Goal: Task Accomplishment & Management: Complete application form

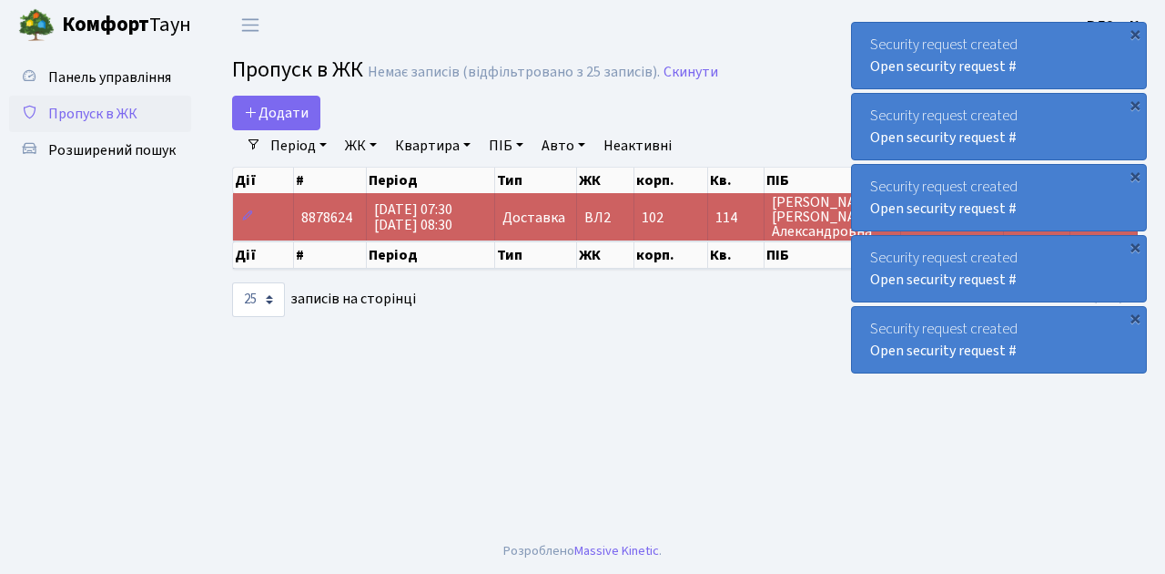
select select "25"
click at [107, 115] on span "Пропуск в ЖК" at bounding box center [92, 114] width 89 height 20
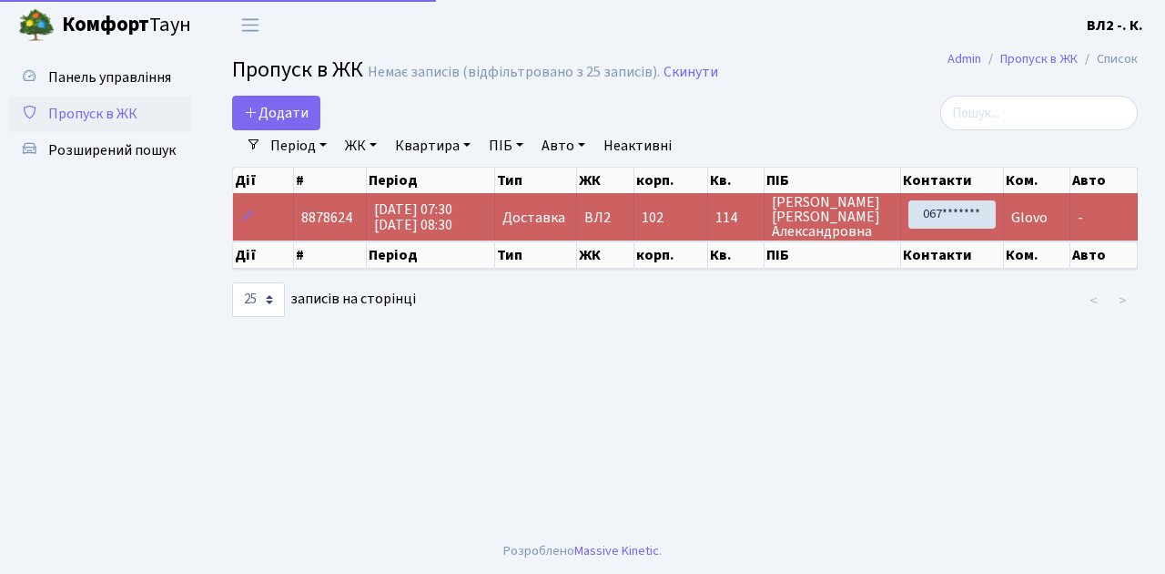
select select "25"
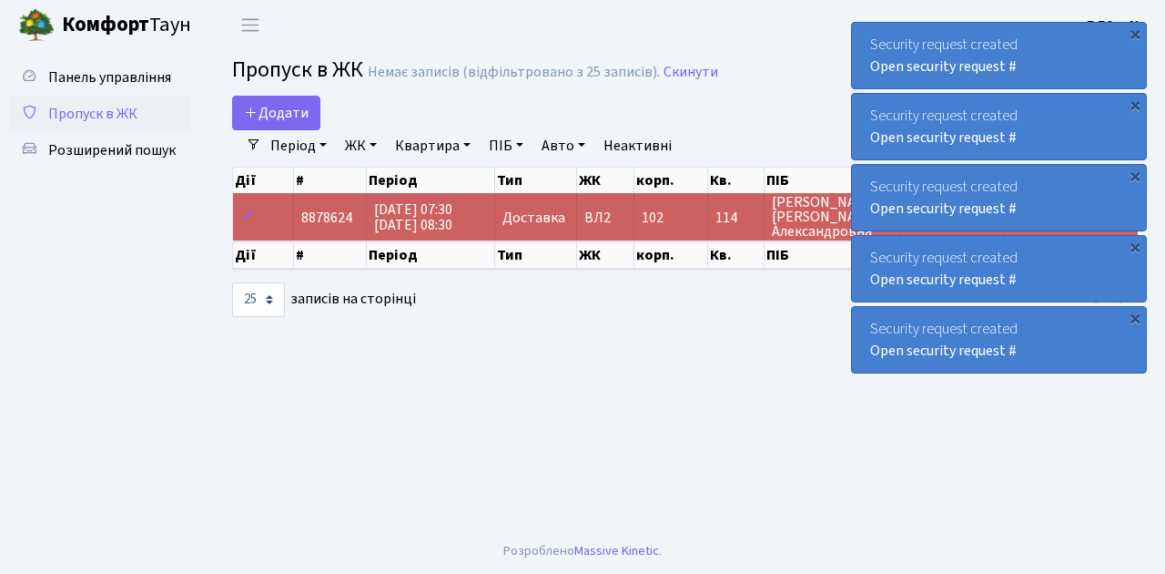
click at [124, 114] on span "Пропуск в ЖК" at bounding box center [92, 114] width 89 height 20
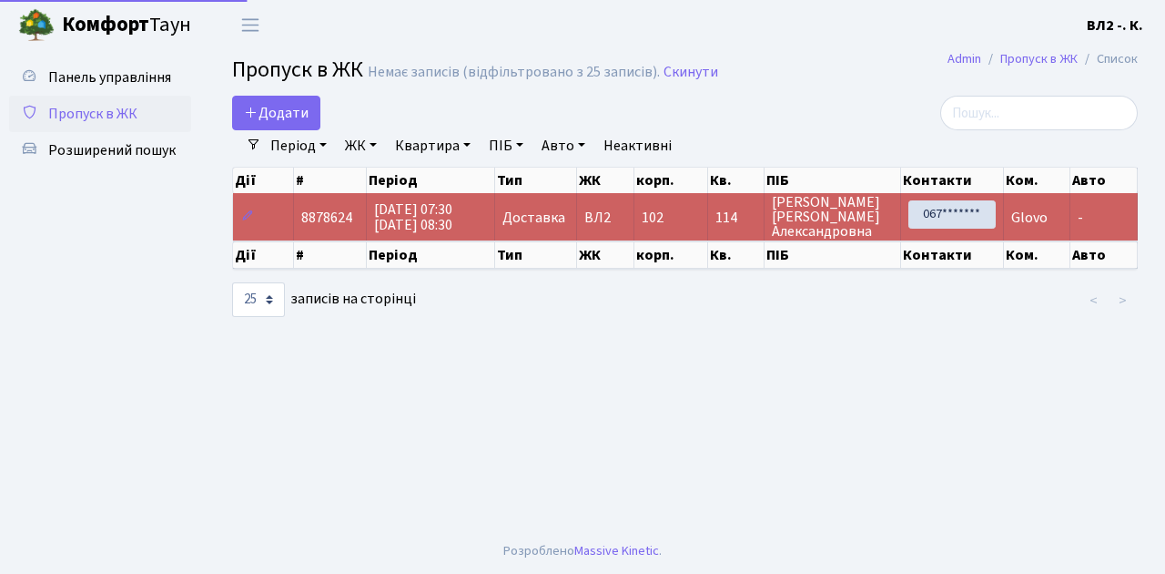
select select "25"
click at [288, 111] on span "Додати" at bounding box center [276, 113] width 65 height 20
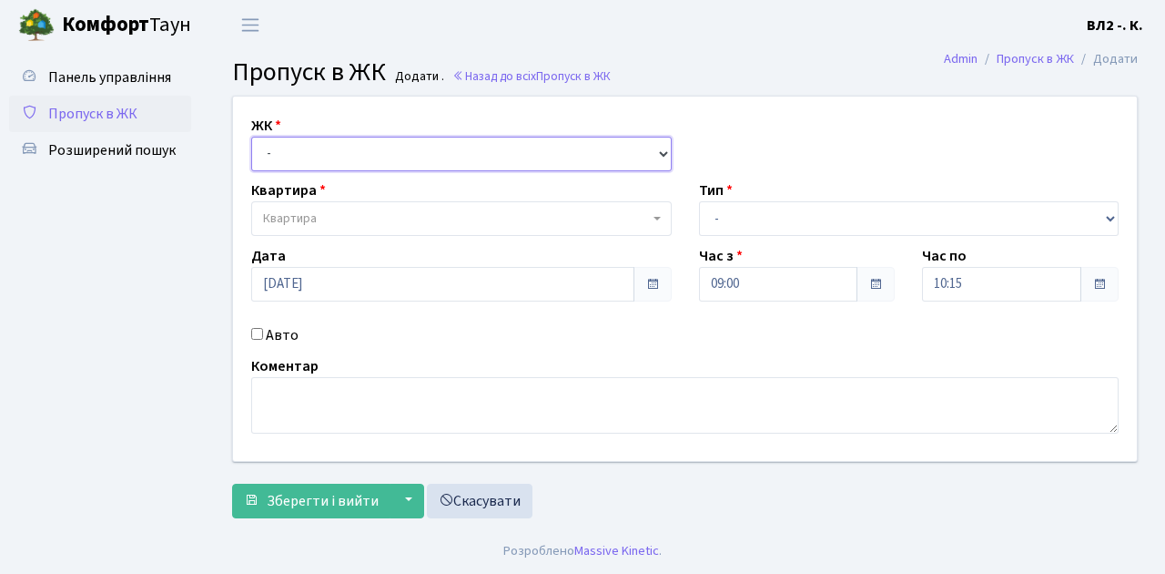
click at [335, 150] on select "- ВЛ1, Ужгородський пров., 4/1 ВЛ2, Голосіївський просп., 76 ВЛ3, пр.Голосіївсь…" at bounding box center [461, 154] width 421 height 35
select select "317"
click at [251, 137] on select "- ВЛ1, Ужгородський пров., 4/1 ВЛ2, Голосіївський просп., 76 ВЛ3, пр.Голосіївсь…" at bounding box center [461, 154] width 421 height 35
select select
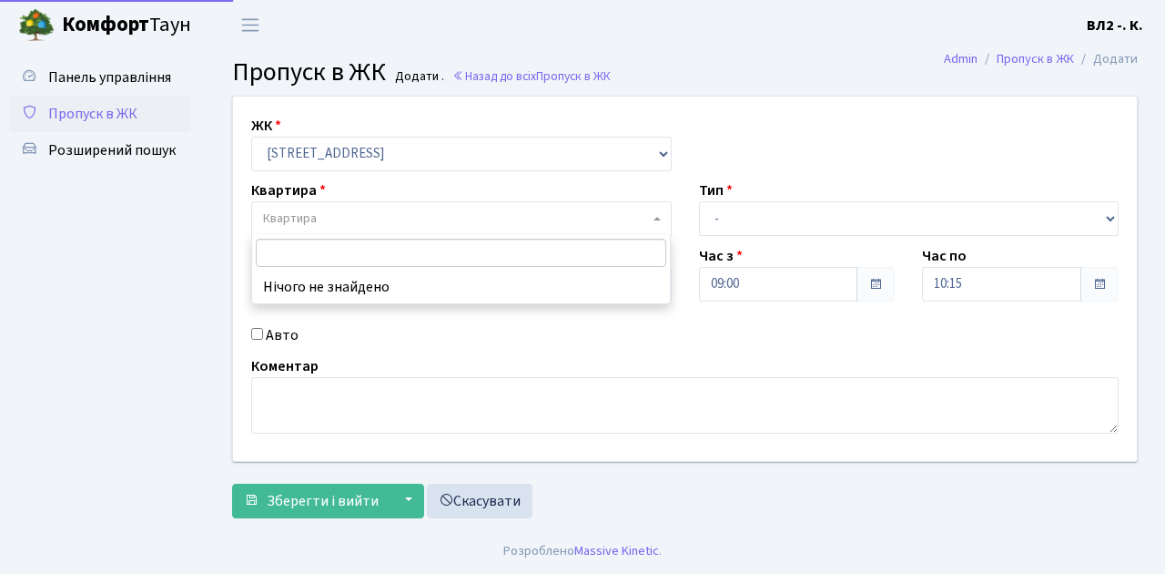
click at [340, 221] on span "Квартира" at bounding box center [456, 218] width 386 height 18
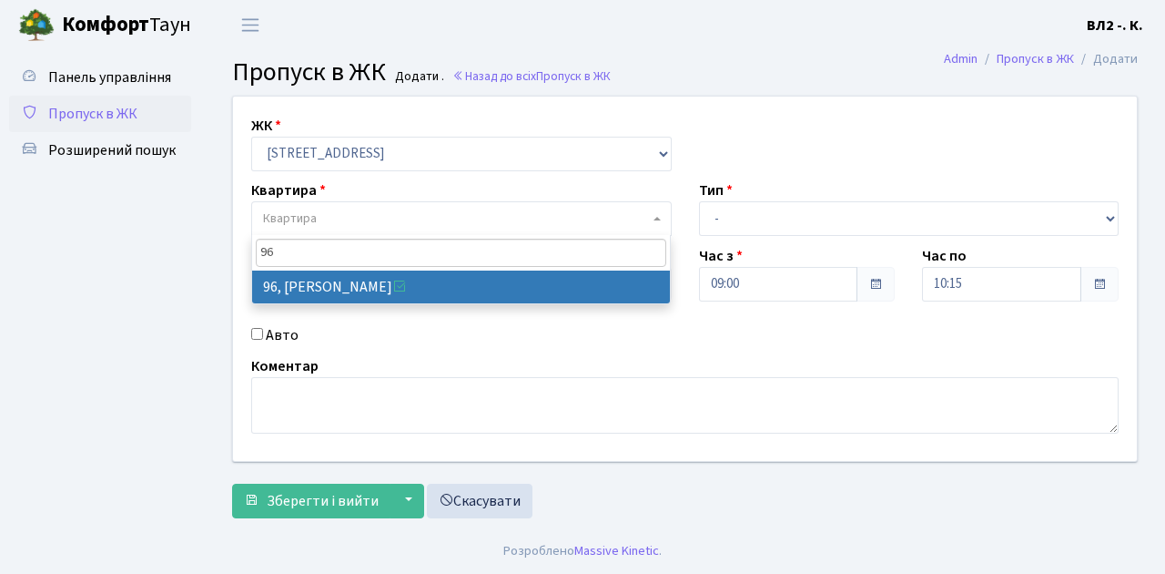
type input "96"
select select "38224"
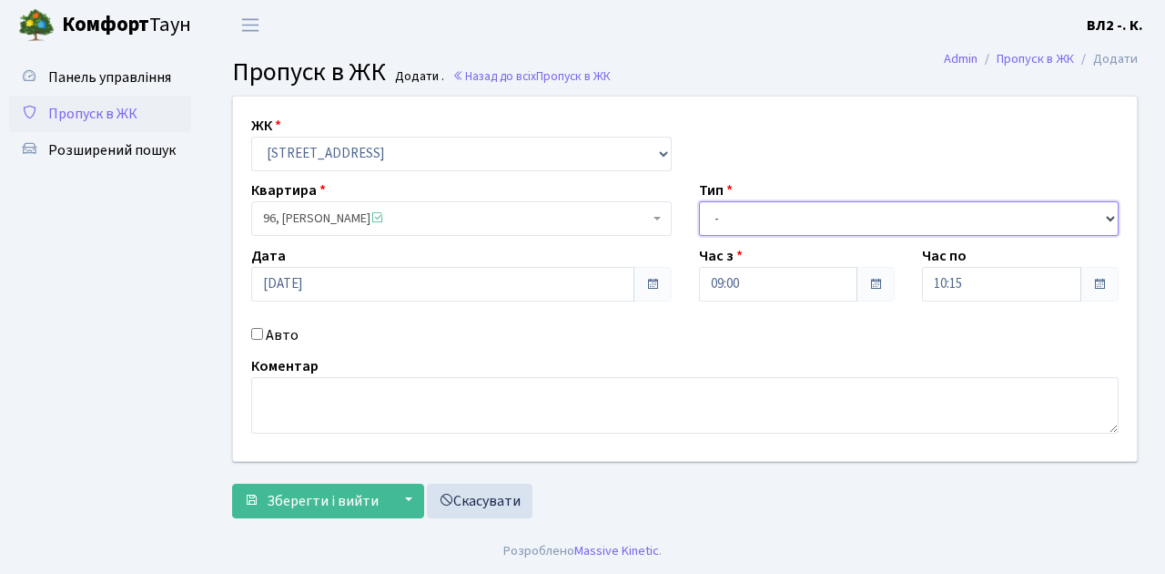
click at [757, 208] on select "- Доставка Таксі Гості Сервіс" at bounding box center [909, 218] width 421 height 35
select select "18"
click at [699, 201] on select "- Доставка Таксі Гості Сервіс" at bounding box center [909, 218] width 421 height 35
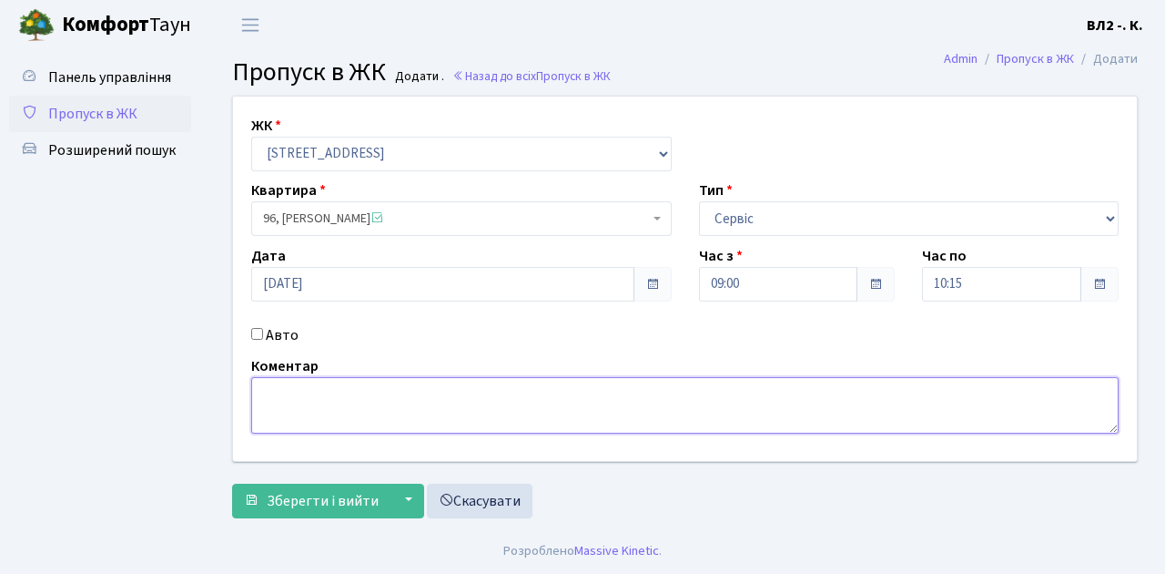
click at [348, 399] on textarea at bounding box center [685, 405] width 868 height 56
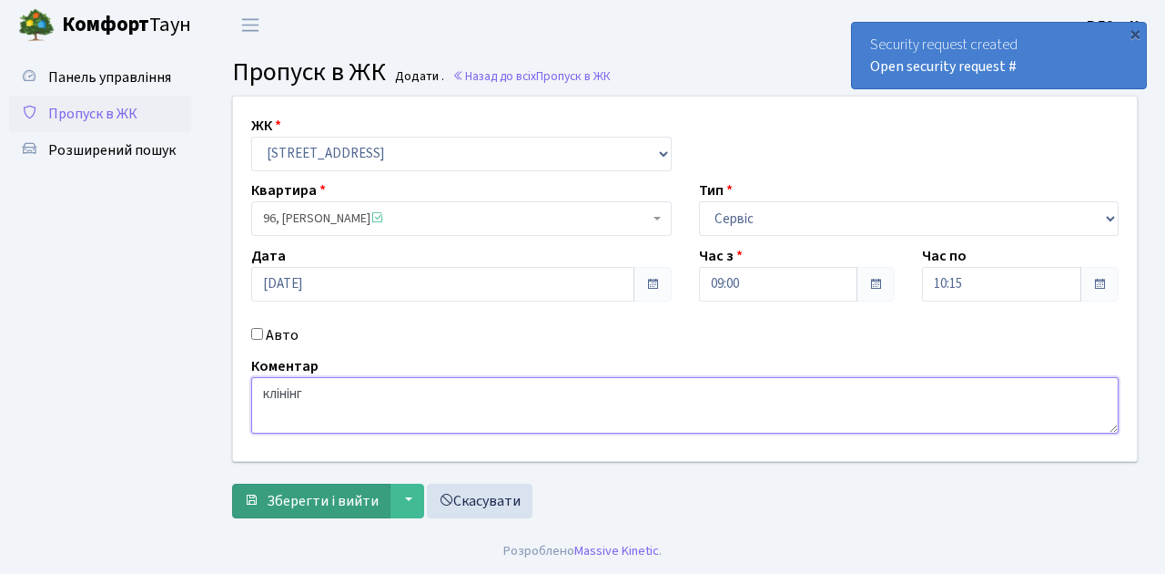
type textarea "клінінг"
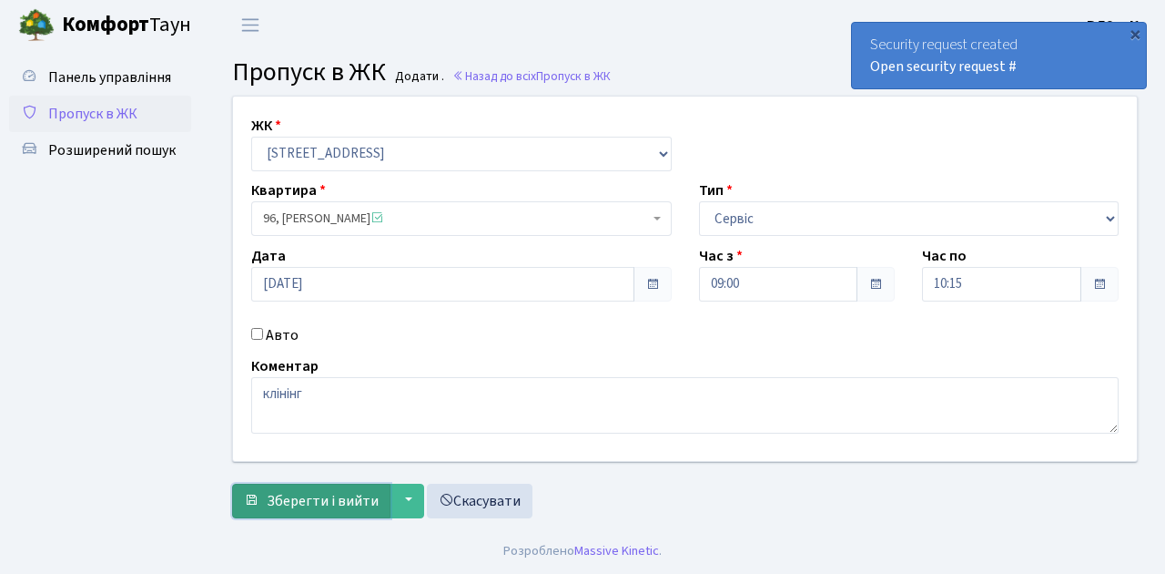
click at [334, 499] on span "Зберегти і вийти" at bounding box center [323, 501] width 112 height 20
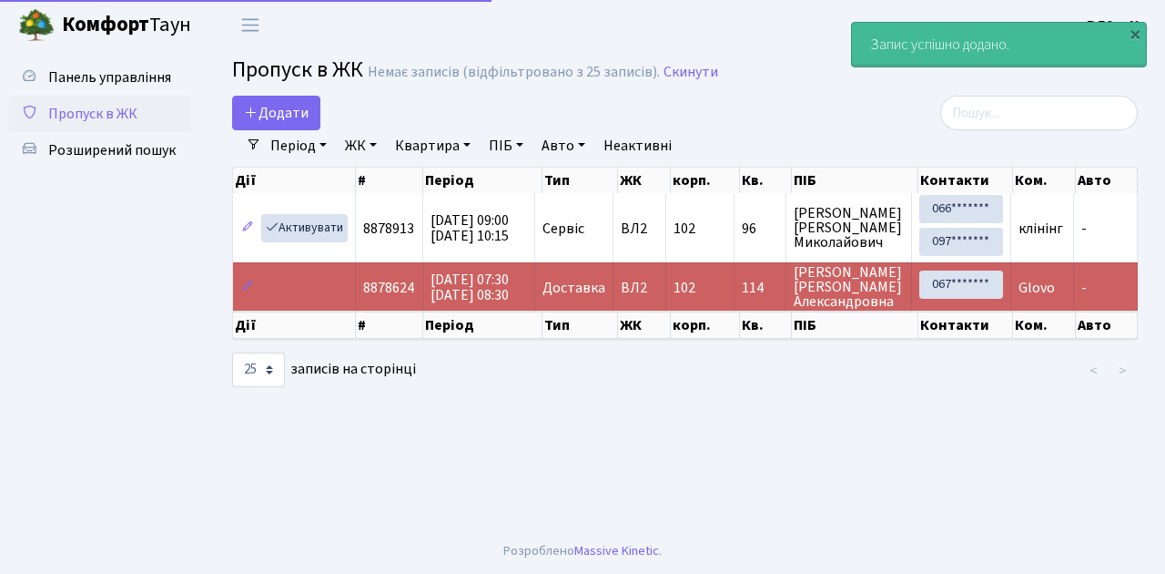
select select "25"
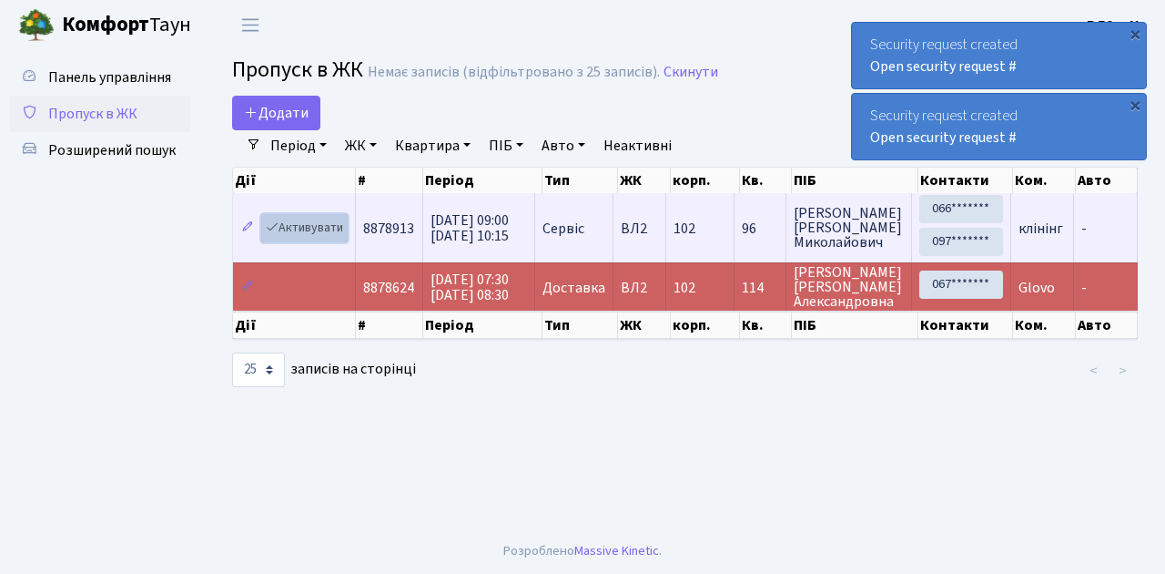
click at [311, 220] on link "Активувати" at bounding box center [304, 228] width 86 height 28
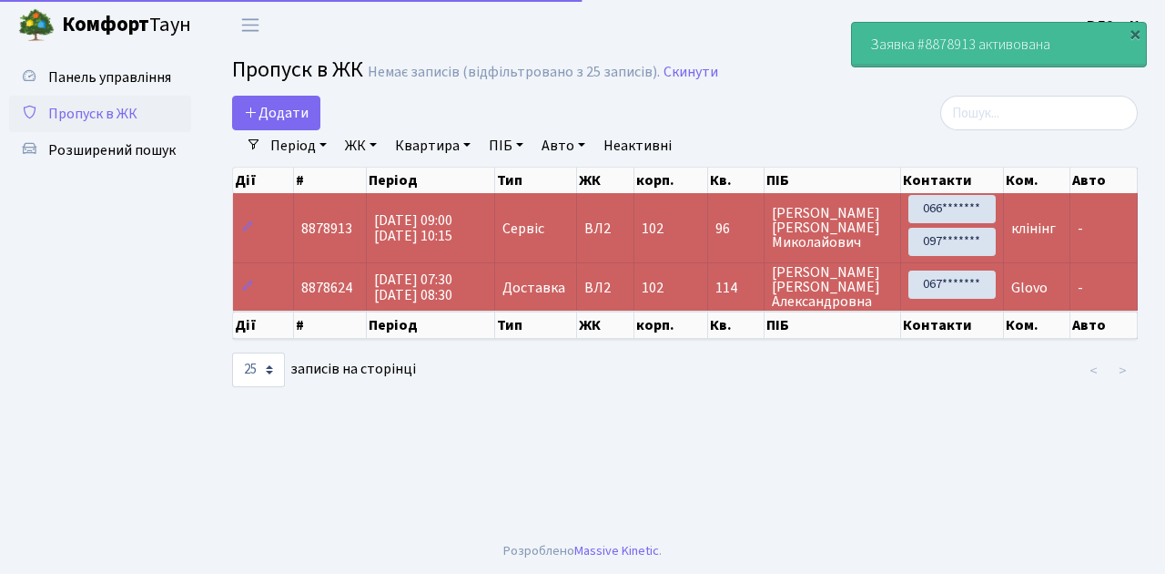
select select "25"
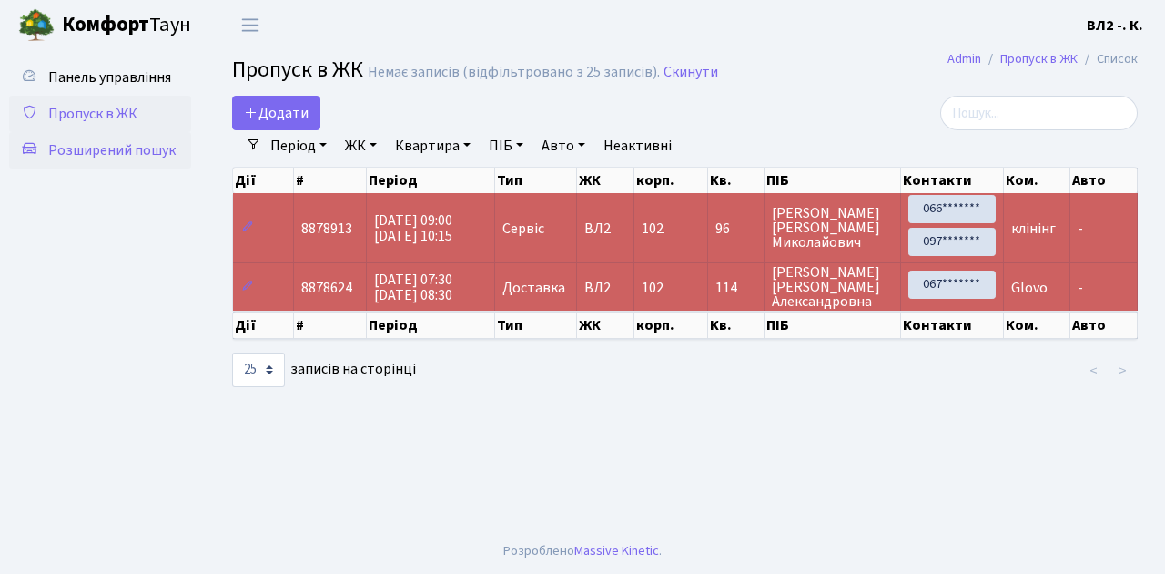
click at [106, 148] on span "Розширений пошук" at bounding box center [111, 150] width 127 height 20
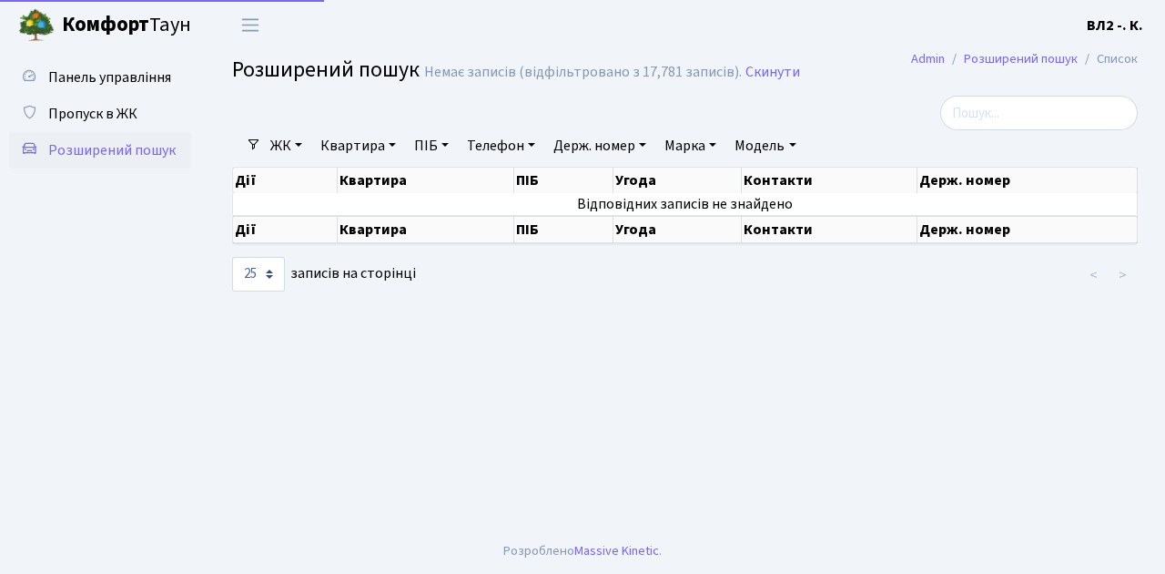
select select "25"
click at [115, 109] on span "Пропуск в ЖК" at bounding box center [92, 114] width 89 height 20
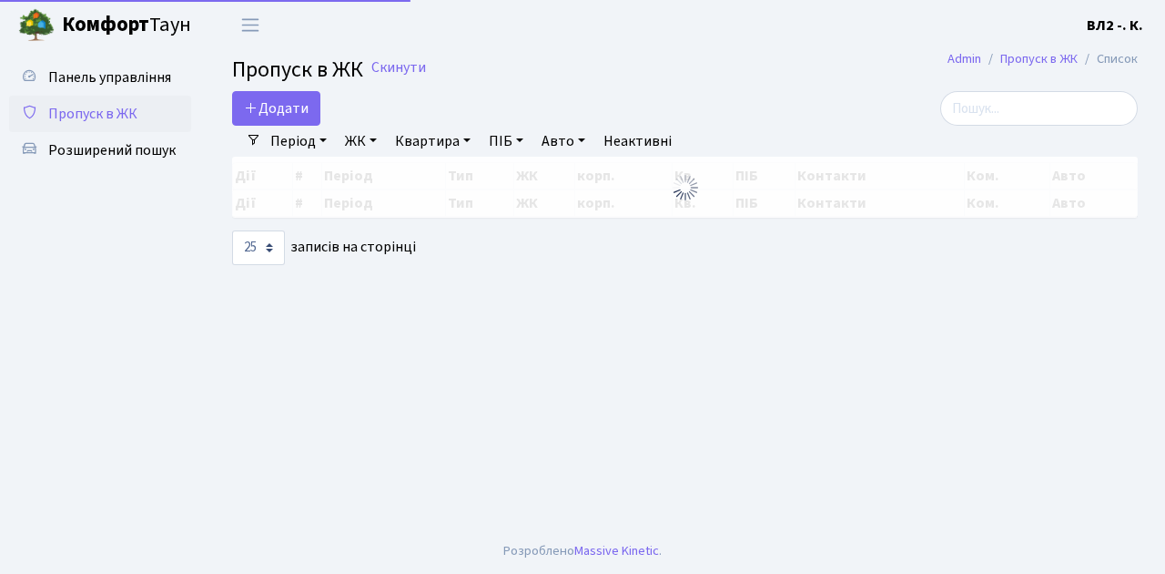
select select "25"
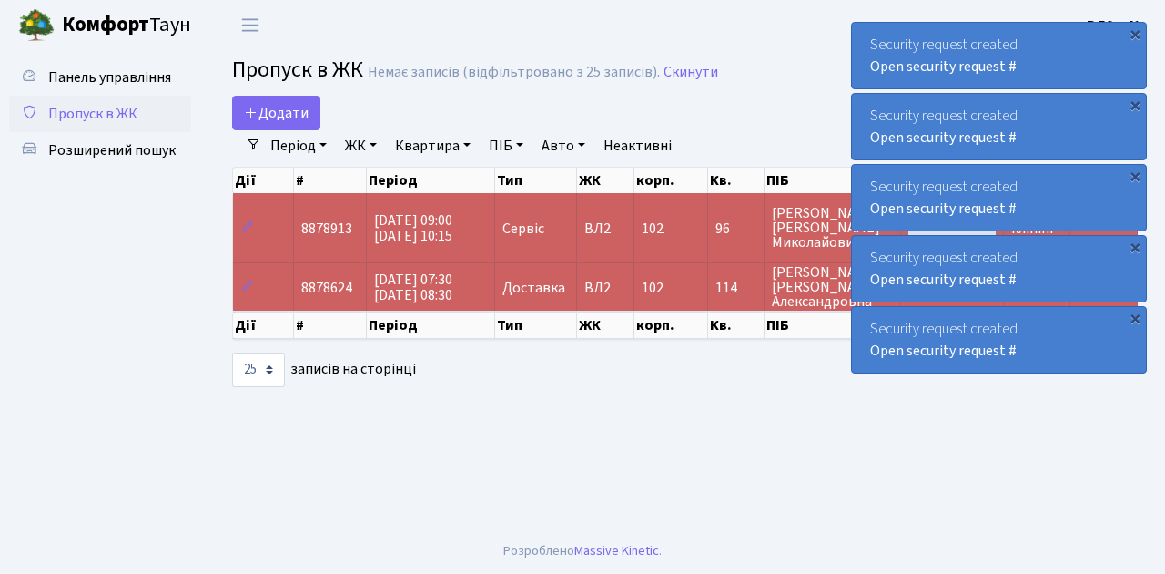
click at [115, 109] on span "Пропуск в ЖК" at bounding box center [92, 114] width 89 height 20
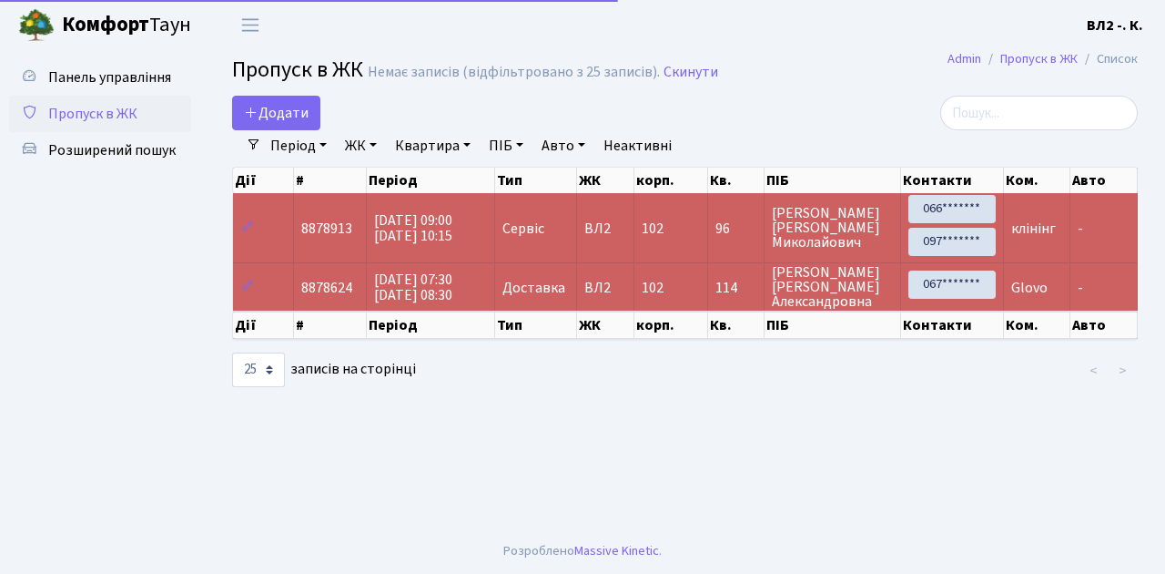
select select "25"
click at [111, 149] on span "Розширений пошук" at bounding box center [111, 150] width 127 height 20
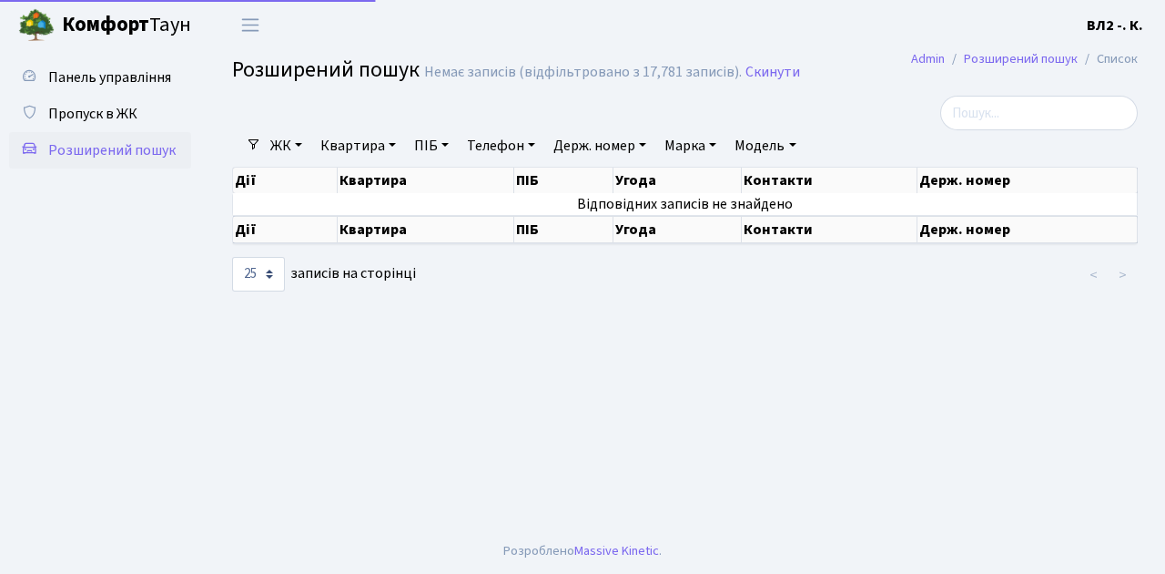
select select "25"
click at [345, 146] on link "Квартира" at bounding box center [358, 145] width 90 height 31
type input "98"
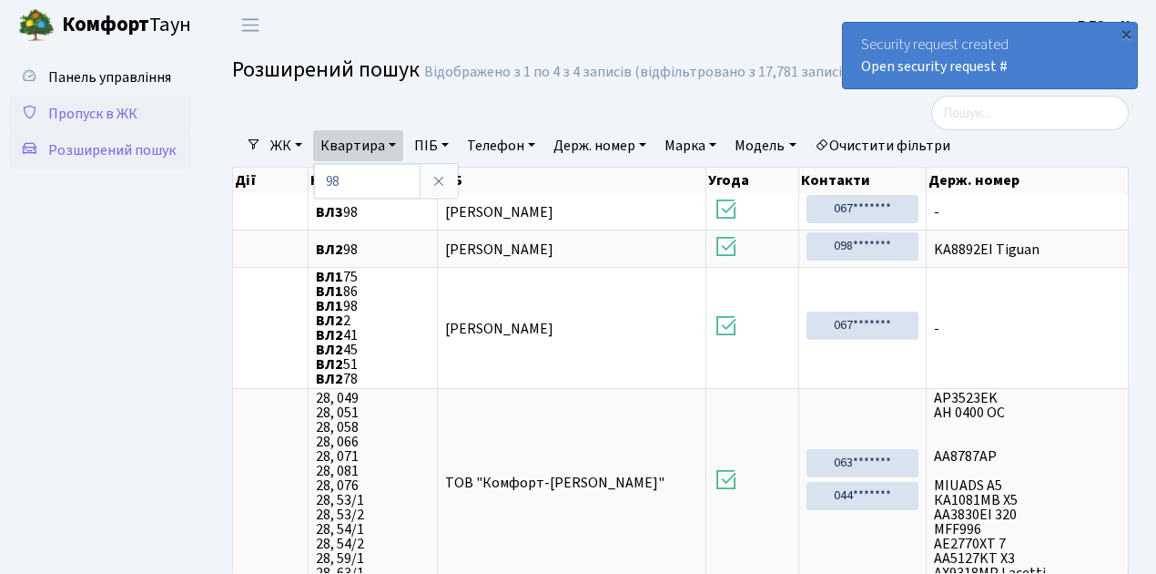
click at [95, 117] on span "Пропуск в ЖК" at bounding box center [92, 114] width 89 height 20
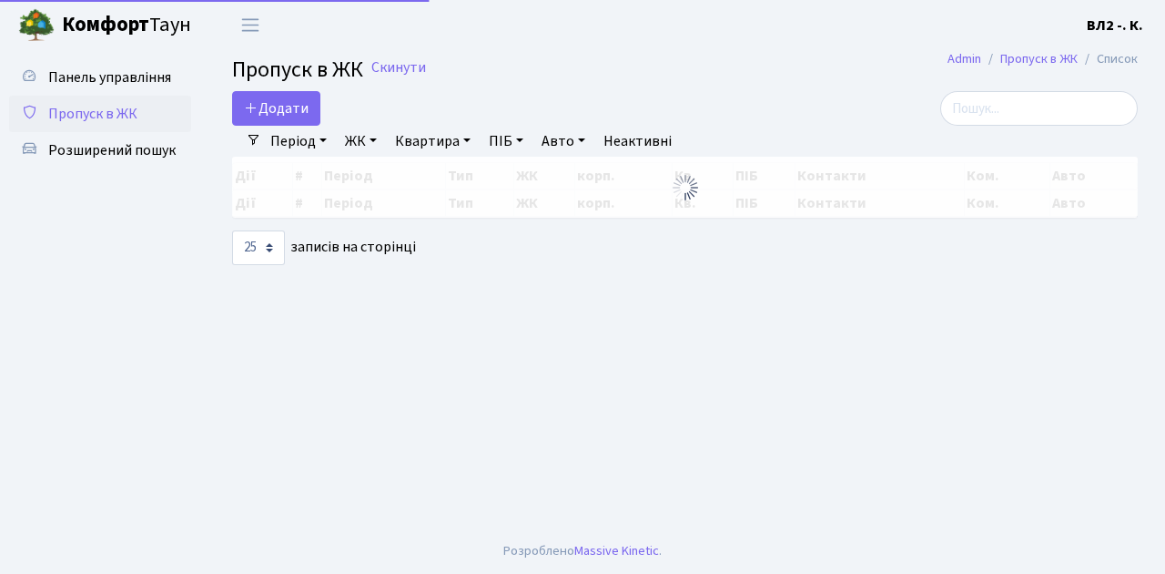
select select "25"
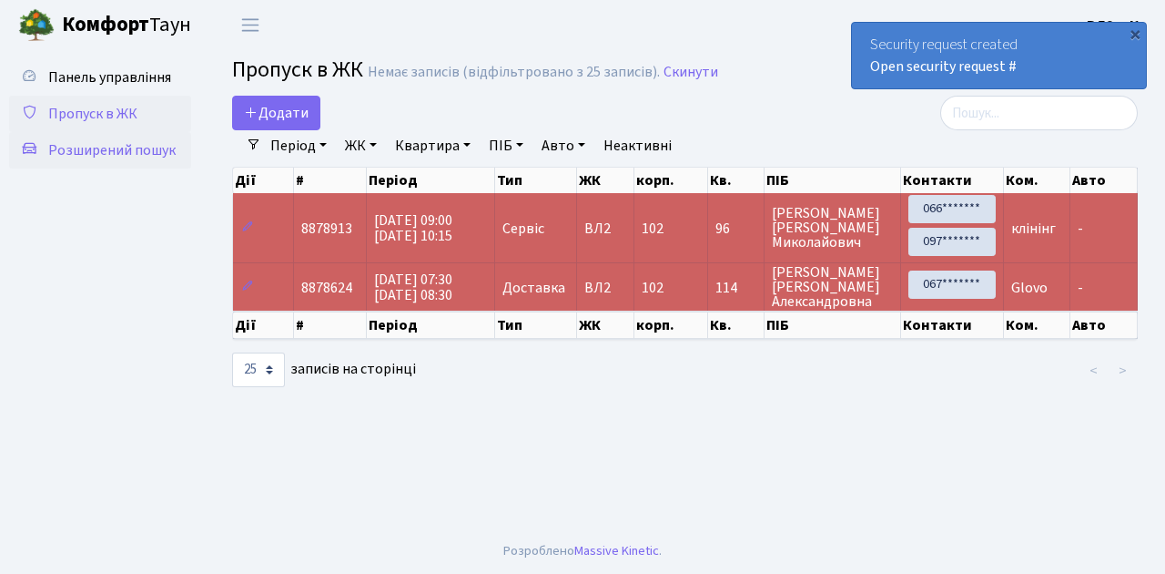
click at [123, 144] on span "Розширений пошук" at bounding box center [111, 150] width 127 height 20
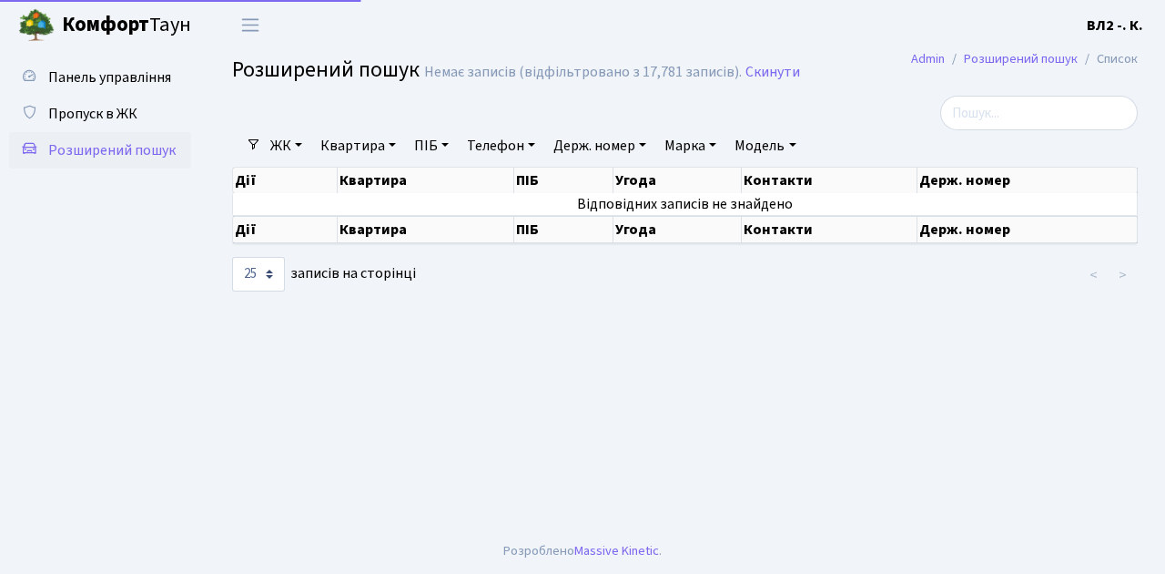
select select "25"
click at [369, 149] on link "Квартира" at bounding box center [358, 145] width 90 height 31
type input "98"
